Goal: Task Accomplishment & Management: Complete application form

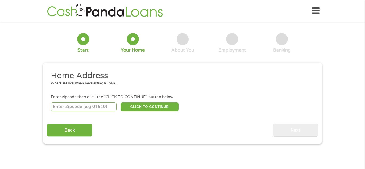
click at [55, 106] on input "number" at bounding box center [84, 106] width 66 height 9
type input "36748"
click at [133, 105] on button "CLICK TO CONTINUE" at bounding box center [150, 106] width 58 height 9
type input "36748"
type input "Linden"
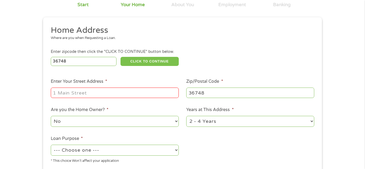
scroll to position [86, 0]
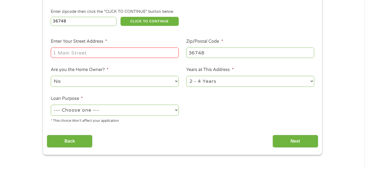
click at [57, 53] on input "Enter Your Street Address *" at bounding box center [115, 53] width 128 height 10
type input "[STREET_ADDRESS][PERSON_NAME][PERSON_NAME]"
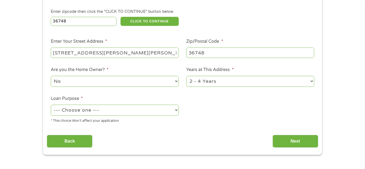
click at [59, 80] on select "No Yes" at bounding box center [115, 81] width 128 height 11
click at [51, 76] on select "No Yes" at bounding box center [115, 81] width 128 height 11
click at [198, 79] on select "1 Year or less 1 - 2 Years 2 - 4 Years Over 4 Years" at bounding box center [250, 81] width 128 height 11
select select "60months"
click at [186, 76] on select "1 Year or less 1 - 2 Years 2 - 4 Years Over 4 Years" at bounding box center [250, 81] width 128 height 11
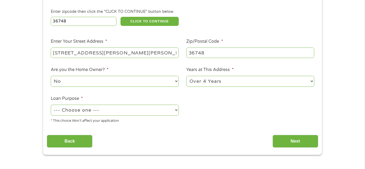
click at [59, 109] on select "--- Choose one --- Pay Bills Debt Consolidation Home Improvement Major Purchase…" at bounding box center [115, 110] width 128 height 11
select select "paybills"
click at [51, 105] on select "--- Choose one --- Pay Bills Debt Consolidation Home Improvement Major Purchase…" at bounding box center [115, 110] width 128 height 11
click at [282, 139] on input "Next" at bounding box center [296, 141] width 46 height 13
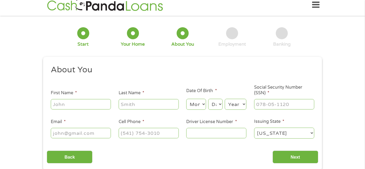
scroll to position [0, 0]
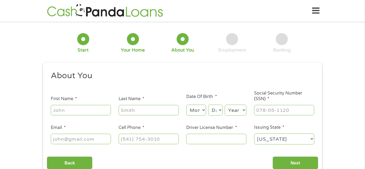
click at [56, 110] on input "First Name *" at bounding box center [81, 110] width 60 height 10
type input "[PERSON_NAME]"
type input "[EMAIL_ADDRESS][DOMAIN_NAME]"
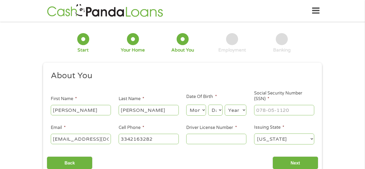
type input "[PHONE_NUMBER]"
click at [194, 111] on select "Month 1 2 3 4 5 6 7 8 9 10 11 12" at bounding box center [196, 110] width 20 height 11
select select "1"
click at [186, 105] on select "Month 1 2 3 4 5 6 7 8 9 10 11 12" at bounding box center [196, 110] width 20 height 11
click at [214, 106] on select "Day 1 2 3 4 5 6 7 8 9 10 11 12 13 14 15 16 17 18 19 20 21 22 23 24 25 26 27 28 …" at bounding box center [215, 110] width 14 height 11
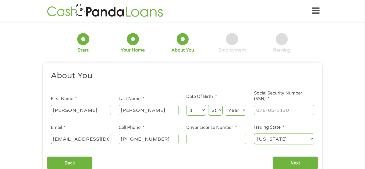
click at [208, 105] on select "Day 1 2 3 4 5 6 7 8 9 10 11 12 13 14 15 16 17 18 19 20 21 22 23 24 25 26 27 28 …" at bounding box center [215, 110] width 14 height 11
click at [215, 109] on select "Day 1 2 3 4 5 6 7 8 9 10 11 12 13 14 15 16 17 18 19 20 21 22 23 24 25 26 27 28 …" at bounding box center [215, 110] width 14 height 11
select select "24"
click at [208, 105] on select "Day 1 2 3 4 5 6 7 8 9 10 11 12 13 14 15 16 17 18 19 20 21 22 23 24 25 26 27 28 …" at bounding box center [215, 110] width 14 height 11
click at [232, 111] on select "Year [DATE] 2006 2005 2004 2003 2002 2001 2000 1999 1998 1997 1996 1995 1994 19…" at bounding box center [236, 110] width 22 height 11
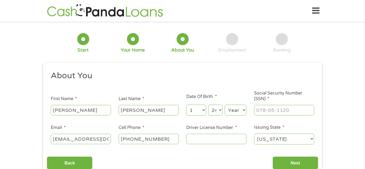
select select "1970"
click at [200, 63] on div "This field is hidden when viewing the form gclid CjwKCAjwlaTGBhANEiwAoRgXBYYew1…" at bounding box center [182, 120] width 279 height 114
click at [258, 108] on input "___-__-____" at bounding box center [284, 110] width 60 height 10
type input "419-15-8075"
click at [189, 139] on input "Driver License Number *" at bounding box center [216, 139] width 60 height 10
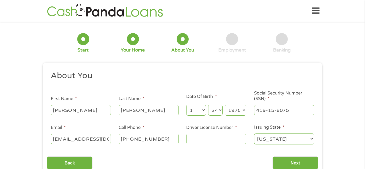
click at [187, 153] on div "Back Next" at bounding box center [182, 161] width 271 height 17
click at [190, 140] on input "Driver License Number *" at bounding box center [216, 139] width 60 height 10
type input "1703097"
click at [256, 139] on select "[US_STATE] [US_STATE] [US_STATE] [US_STATE] [US_STATE] [US_STATE] [US_STATE] [U…" at bounding box center [284, 139] width 60 height 11
click at [254, 134] on select "[US_STATE] [US_STATE] [US_STATE] [US_STATE] [US_STATE] [US_STATE] [US_STATE] [U…" at bounding box center [284, 139] width 60 height 11
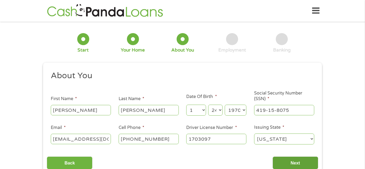
click at [296, 160] on input "Next" at bounding box center [296, 163] width 46 height 13
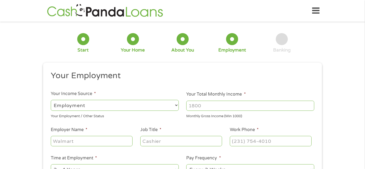
scroll to position [2, 2]
click at [55, 102] on select "--- Choose one --- Employment [DEMOGRAPHIC_DATA] Benefits" at bounding box center [115, 105] width 128 height 11
select select "benefits"
click at [51, 100] on select "--- Choose one --- Employment [DEMOGRAPHIC_DATA] Benefits" at bounding box center [115, 105] width 128 height 11
type input "Other"
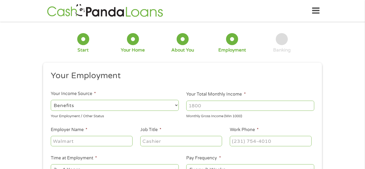
type input "[PHONE_NUMBER]"
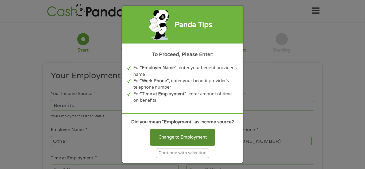
click at [162, 139] on div "Change to Employment" at bounding box center [183, 137] width 66 height 17
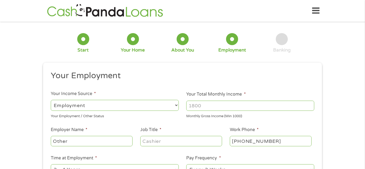
click at [55, 104] on select "--- Choose one --- Employment [DEMOGRAPHIC_DATA] Benefits" at bounding box center [115, 105] width 128 height 11
select select "benefits"
click at [51, 100] on select "--- Choose one --- Employment [DEMOGRAPHIC_DATA] Benefits" at bounding box center [115, 105] width 128 height 11
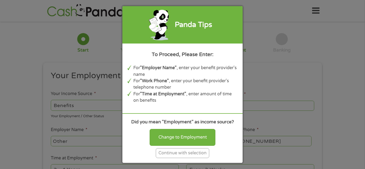
click at [162, 154] on div "Continue with selection" at bounding box center [182, 153] width 53 height 10
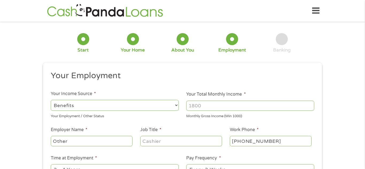
click at [191, 104] on input "Your Total Monthly Income *" at bounding box center [250, 106] width 128 height 10
type input "1162"
click at [54, 143] on input "Other" at bounding box center [92, 141] width 82 height 10
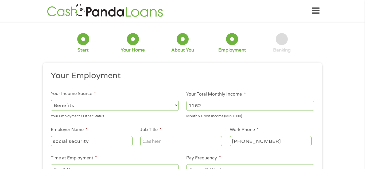
type input "social security"
click at [362, 29] on div "1 Start 2 Your Home 3 About You 4 Employment 5 Banking 6 This field is hidden w…" at bounding box center [182, 130] width 365 height 211
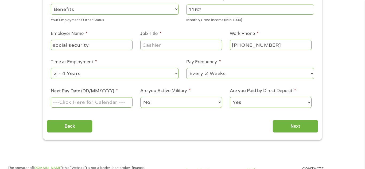
scroll to position [118, 0]
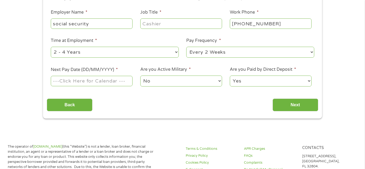
click at [55, 51] on select "--- Choose one --- 1 Year or less 1 - 2 Years 2 - 4 Years Over 4 Years" at bounding box center [115, 52] width 128 height 11
select select "60months"
click at [51, 47] on select "--- Choose one --- 1 Year or less 1 - 2 Years 2 - 4 Years Over 4 Years" at bounding box center [115, 52] width 128 height 11
click at [190, 52] on select "--- Choose one --- Every 2 Weeks Every Week Monthly Semi-Monthly" at bounding box center [250, 52] width 128 height 11
select select "monthly"
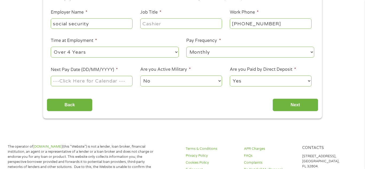
click at [186, 47] on select "--- Choose one --- Every 2 Weeks Every Week Monthly Semi-Monthly" at bounding box center [250, 52] width 128 height 11
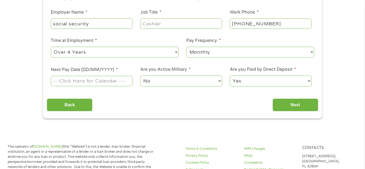
click at [60, 81] on input "Next Pay Date (DD/MM/YYYY) *" at bounding box center [92, 81] width 82 height 10
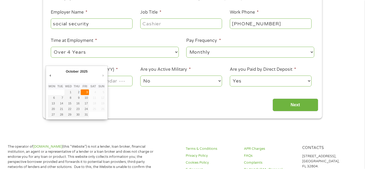
type input "[DATE]"
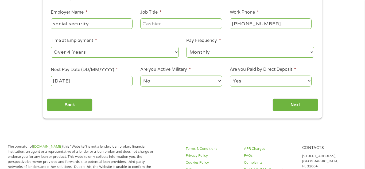
click at [146, 81] on select "No Yes" at bounding box center [181, 81] width 82 height 11
click at [140, 76] on select "No Yes" at bounding box center [181, 81] width 82 height 11
click at [238, 79] on select "Yes No" at bounding box center [271, 81] width 82 height 11
click at [230, 76] on select "Yes No" at bounding box center [271, 81] width 82 height 11
click at [244, 88] on ul "Your Employment Your Income Source * --- Choose one --- Employment [DEMOGRAPHIC…" at bounding box center [182, 22] width 271 height 139
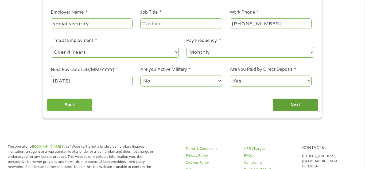
click at [281, 101] on input "Next" at bounding box center [296, 105] width 46 height 13
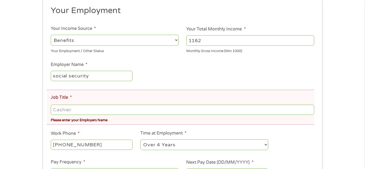
scroll to position [86, 0]
click at [54, 110] on input "Job Title *" at bounding box center [183, 110] width 264 height 10
type input "social security"
click at [361, 26] on div "There was a problem with your submission. Please review the fields below. 1 Sta…" at bounding box center [182, 90] width 365 height 300
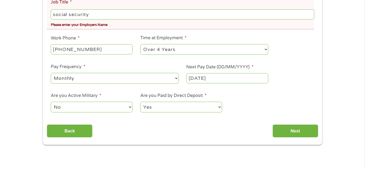
scroll to position [182, 0]
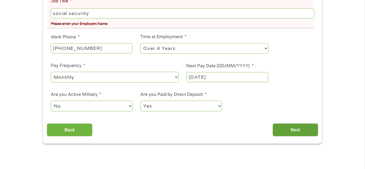
click at [298, 126] on input "Next" at bounding box center [296, 130] width 46 height 13
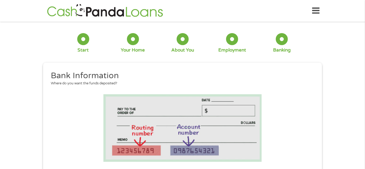
scroll to position [131, 2]
click at [117, 123] on img at bounding box center [183, 128] width 158 height 68
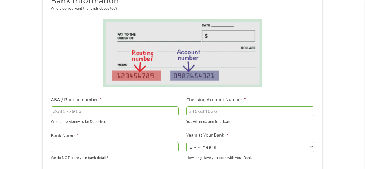
scroll to position [86, 0]
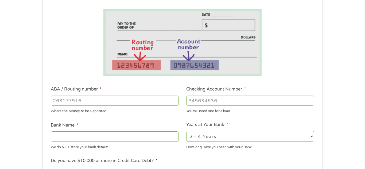
click at [54, 100] on input "ABA / Routing number *" at bounding box center [115, 101] width 128 height 10
type input "062102399"
type input "TOWN COUNTRY NATL BANK"
type input "062102399"
click at [190, 101] on input "Checking Account Number *" at bounding box center [250, 101] width 128 height 10
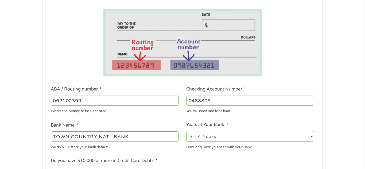
type input "0488809"
click at [191, 137] on select "2 - 4 Years 6 - 12 Months 1 - 2 Years Over 4 Years" at bounding box center [250, 136] width 128 height 11
select select "60months"
click at [186, 131] on select "2 - 4 Years 6 - 12 Months 1 - 2 Years Over 4 Years" at bounding box center [250, 136] width 128 height 11
click at [361, 23] on div "1 Start 2 Your Home 3 About You 4 Employment 5 Banking 6 This field is hidden w…" at bounding box center [182, 109] width 365 height 339
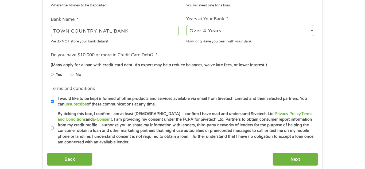
scroll to position [193, 0]
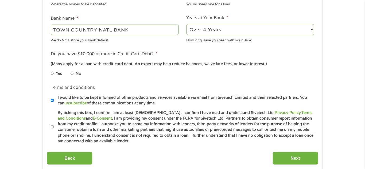
click at [72, 73] on input "No" at bounding box center [72, 73] width 3 height 9
radio input "true"
click at [52, 127] on input "By ticking this box, I confirm I am at least [DEMOGRAPHIC_DATA]. I confirm I ha…" at bounding box center [52, 127] width 3 height 9
checkbox input "true"
click at [287, 158] on input "Next" at bounding box center [296, 158] width 46 height 13
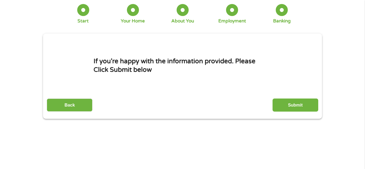
scroll to position [0, 0]
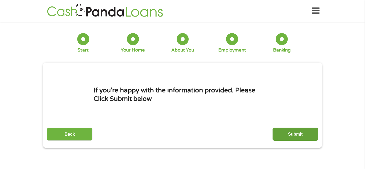
click at [311, 134] on input "Submit" at bounding box center [296, 134] width 46 height 13
